Goal: Transaction & Acquisition: Subscribe to service/newsletter

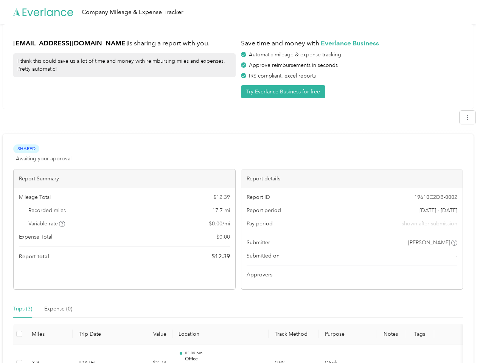
click at [242, 182] on div "Report details" at bounding box center [353, 179] width 222 height 19
click at [240, 12] on div "Company Mileage & Expense Tracker" at bounding box center [238, 12] width 477 height 24
click at [285, 92] on button "Try Everlance Business for free" at bounding box center [283, 91] width 84 height 13
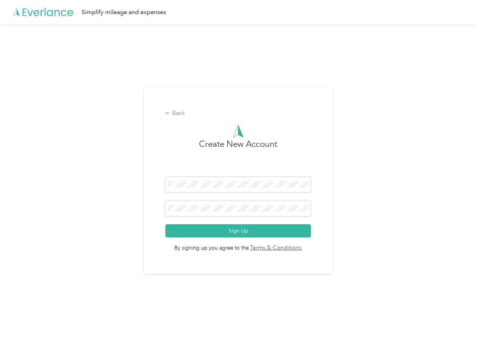
click at [472, 117] on div "Back Create New Account Sign Up By signing up you agree to the Terms & Conditio…" at bounding box center [238, 184] width 477 height 320
click at [62, 224] on div "Back Create New Account Sign Up By signing up you agree to the Terms & Conditio…" at bounding box center [238, 184] width 477 height 320
click at [298, 243] on span "By signing up you agree to the Terms & Conditions" at bounding box center [238, 245] width 146 height 15
click at [23, 309] on div "Back Create New Account Sign Up By signing up you agree to the Terms & Conditio…" at bounding box center [238, 184] width 477 height 320
click at [58, 309] on div "Back Create New Account Sign Up By signing up you agree to the Terms & Conditio…" at bounding box center [238, 184] width 477 height 320
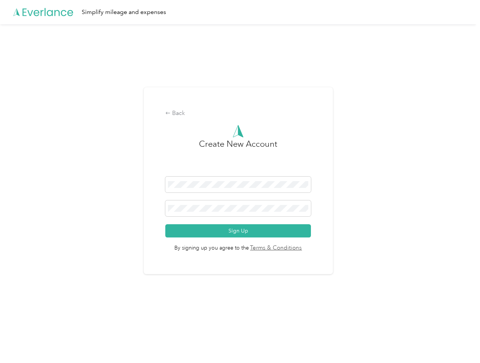
click at [19, 334] on div "Back Create New Account Sign Up By signing up you agree to the Terms & Conditio…" at bounding box center [238, 184] width 477 height 320
click at [234, 354] on html "Simplify mileage and expenses Back Create New Account Sign Up By signing up you…" at bounding box center [238, 181] width 477 height 363
